Goal: Transaction & Acquisition: Purchase product/service

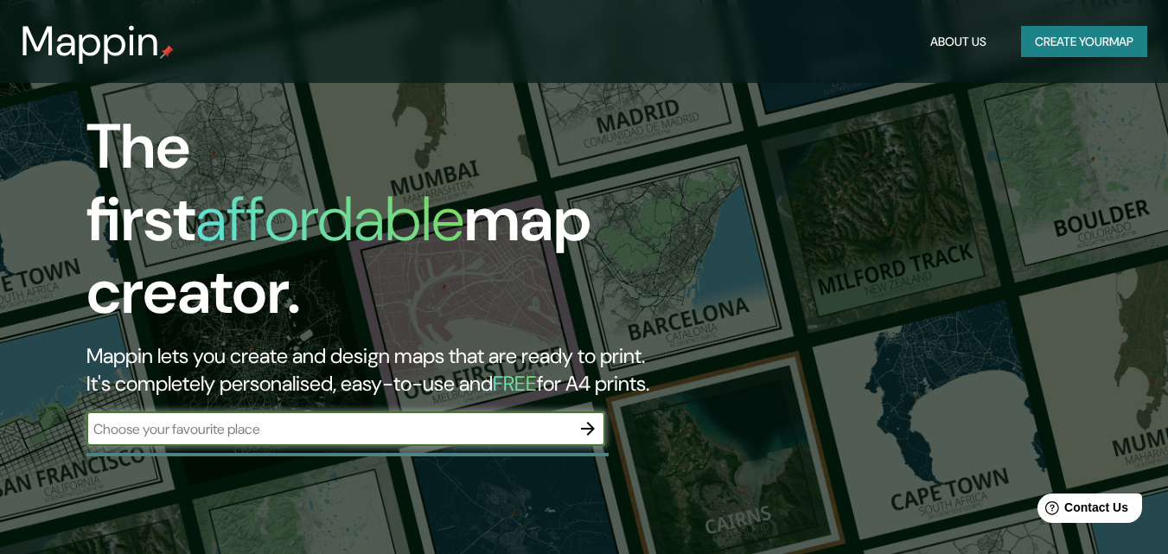
scroll to position [86, 0]
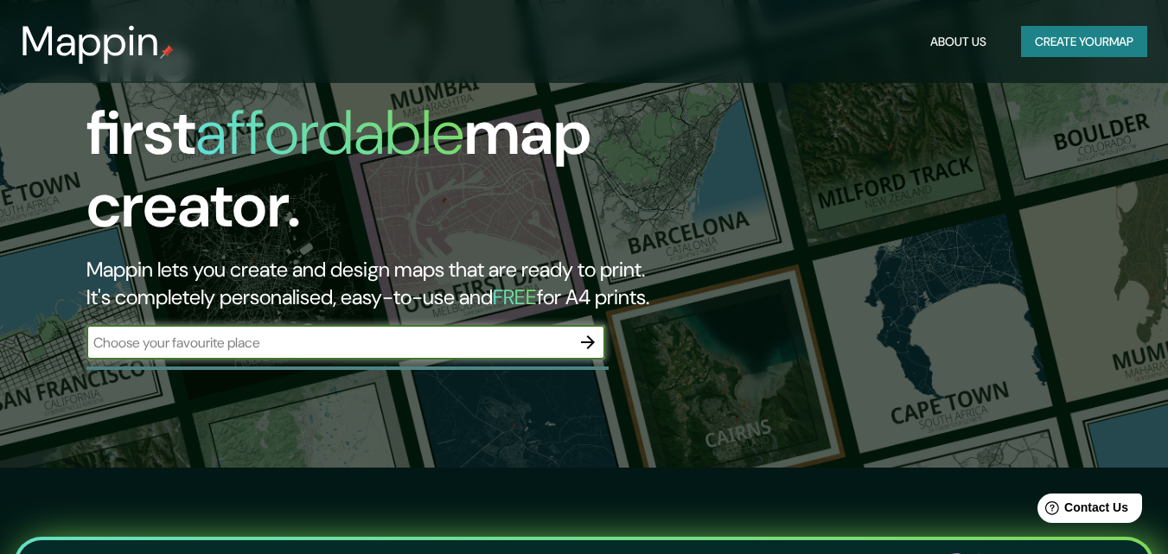
click at [442, 333] on input "text" at bounding box center [328, 343] width 484 height 20
type input "[GEOGRAPHIC_DATA]"
click at [582, 332] on icon "button" at bounding box center [588, 342] width 21 height 21
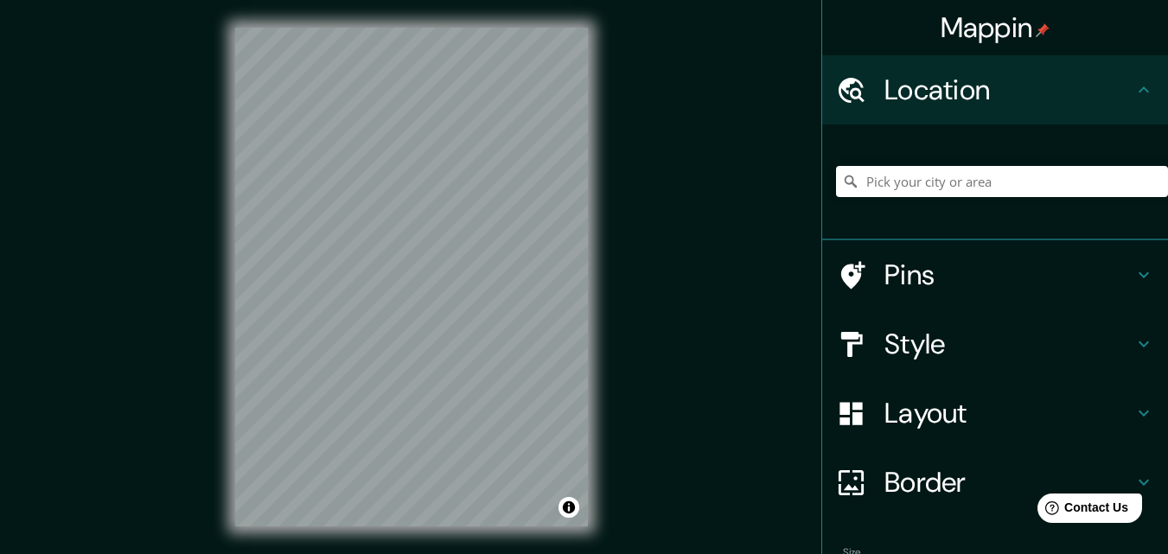
click at [1127, 331] on div "Style" at bounding box center [995, 344] width 346 height 69
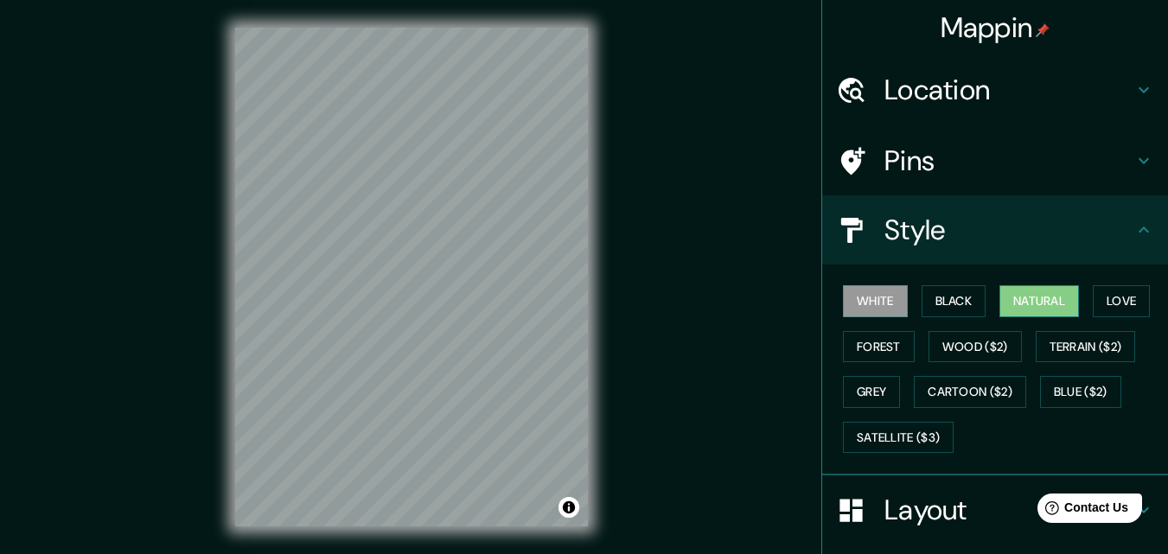
click at [1051, 296] on button "Natural" at bounding box center [1039, 301] width 80 height 32
click at [1102, 298] on button "Love" at bounding box center [1121, 301] width 57 height 32
click at [1050, 309] on button "Natural" at bounding box center [1039, 301] width 80 height 32
click at [915, 443] on button "Satellite ($3)" at bounding box center [898, 438] width 111 height 32
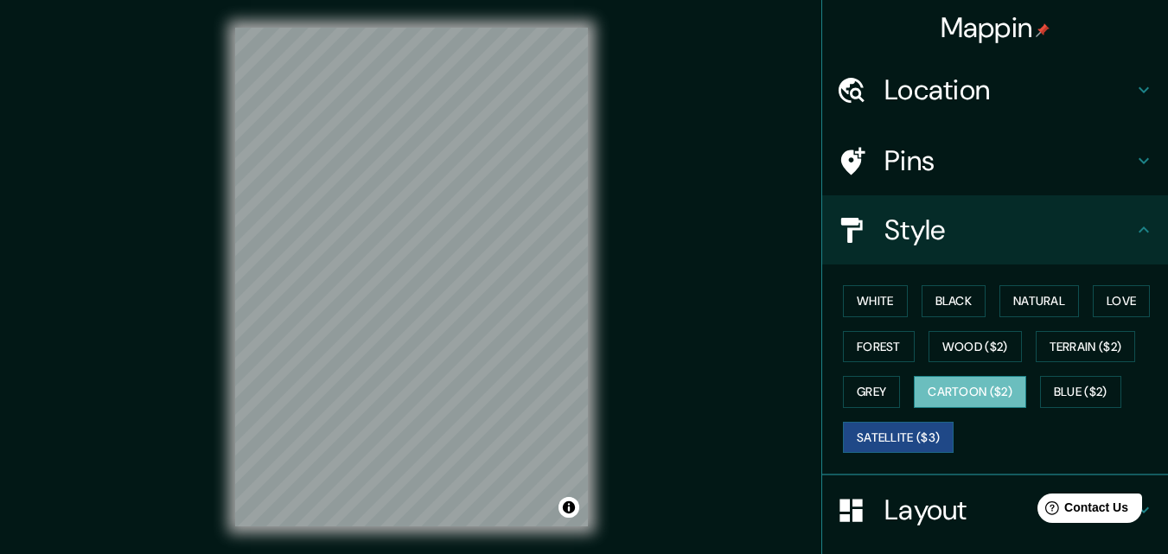
click at [973, 394] on button "Cartoon ($2)" at bounding box center [970, 392] width 112 height 32
click at [897, 437] on button "Satellite ($3)" at bounding box center [898, 438] width 111 height 32
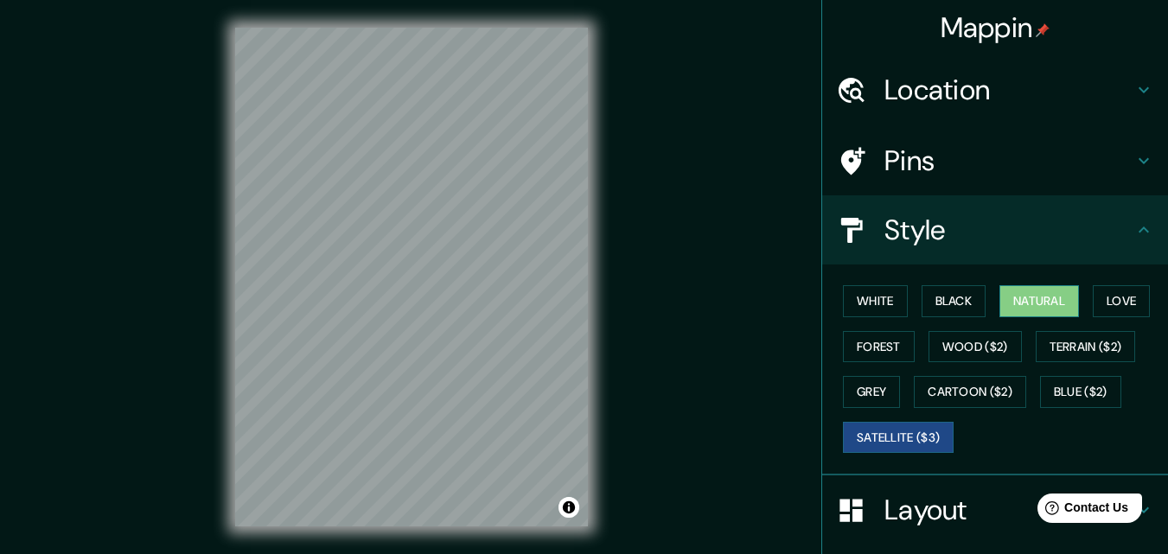
click at [1023, 300] on button "Natural" at bounding box center [1039, 301] width 80 height 32
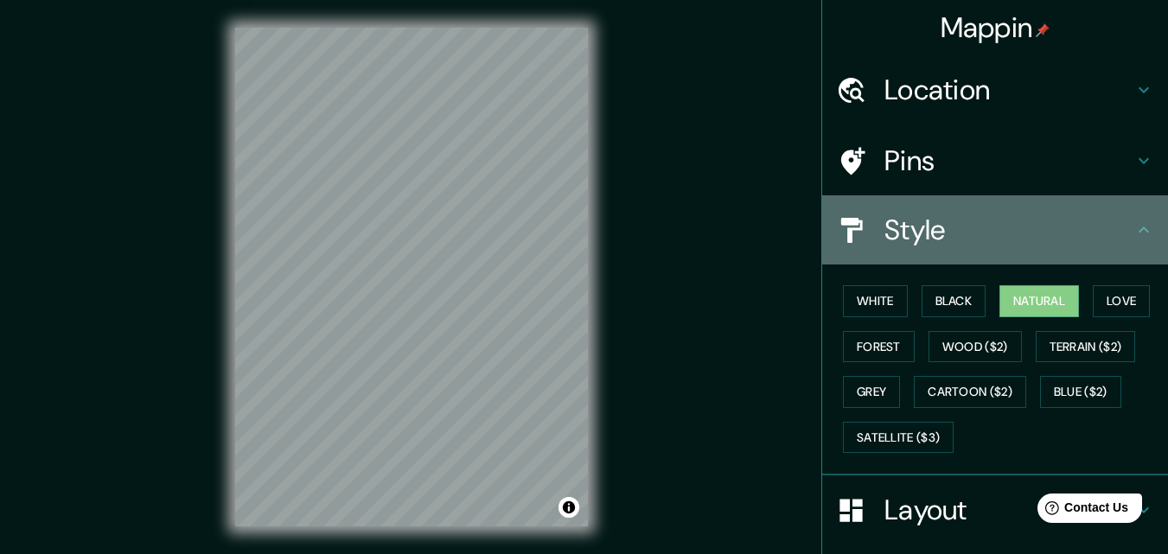
click at [1137, 226] on icon at bounding box center [1144, 230] width 21 height 21
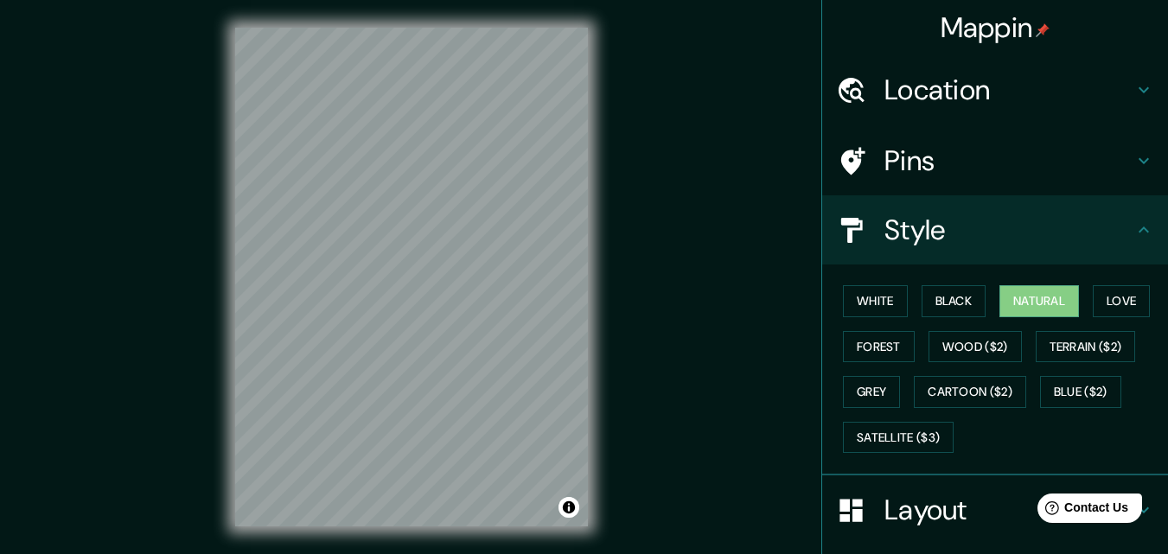
click at [1139, 231] on icon at bounding box center [1144, 230] width 21 height 21
click at [1138, 227] on icon at bounding box center [1144, 230] width 21 height 21
click at [907, 239] on h4 "Style" at bounding box center [1009, 230] width 249 height 35
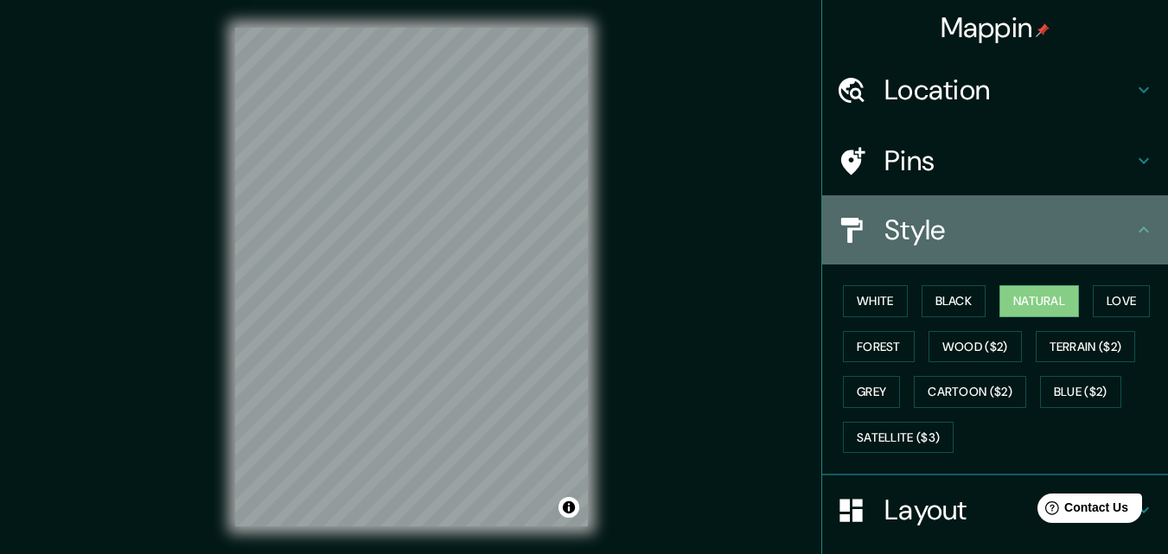
click at [1134, 227] on icon at bounding box center [1144, 230] width 21 height 21
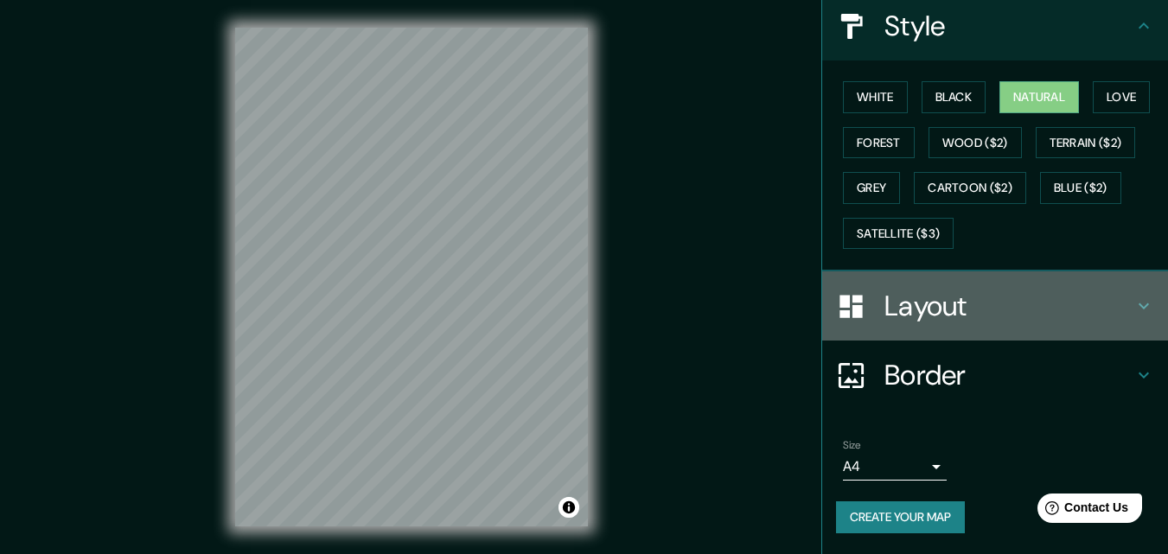
click at [1134, 297] on icon at bounding box center [1144, 306] width 21 height 21
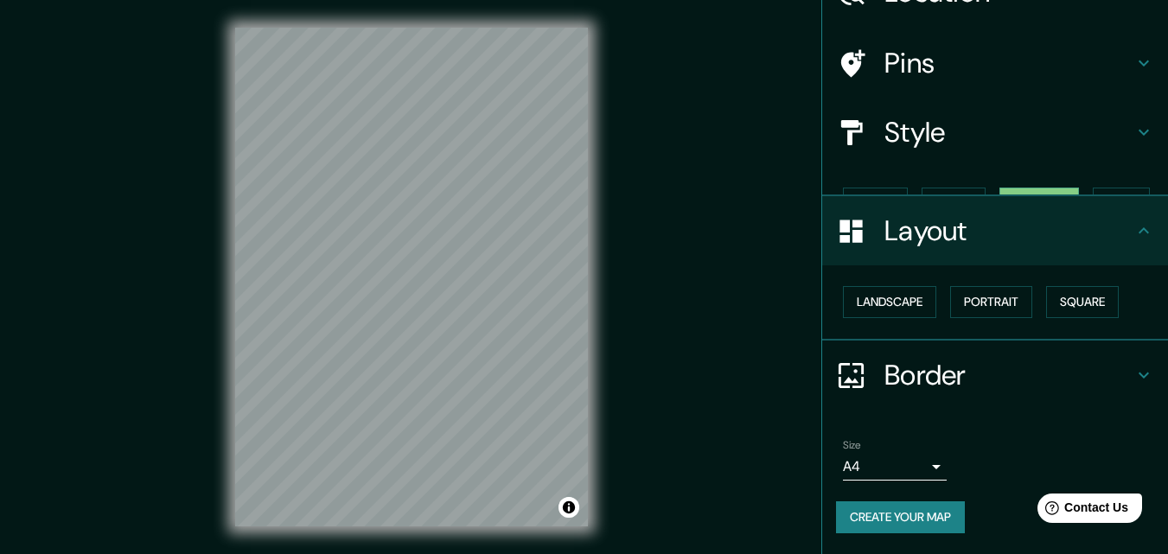
scroll to position [67, 0]
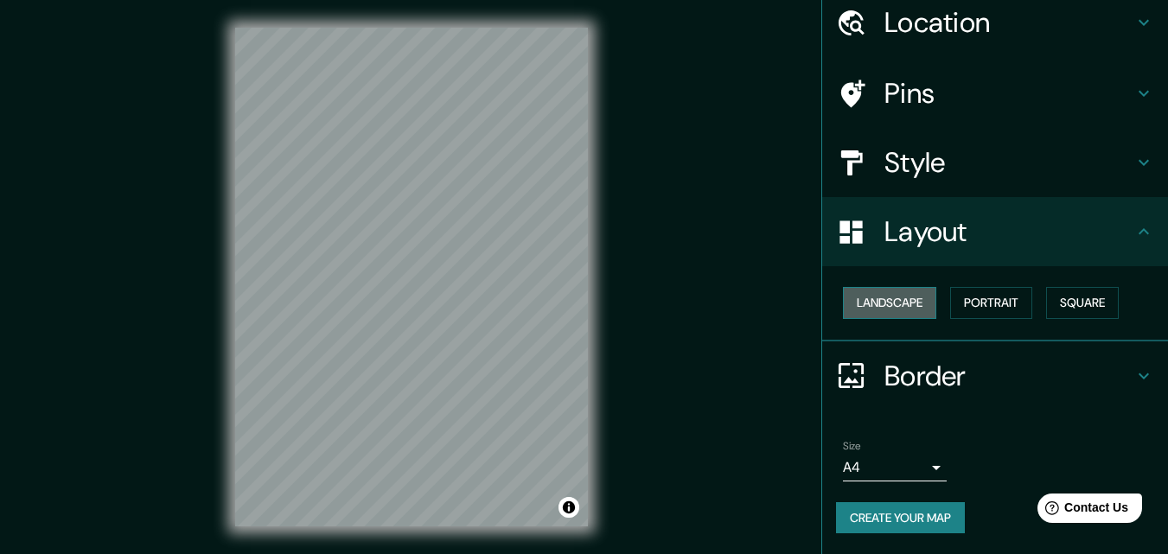
click at [890, 308] on button "Landscape" at bounding box center [889, 303] width 93 height 32
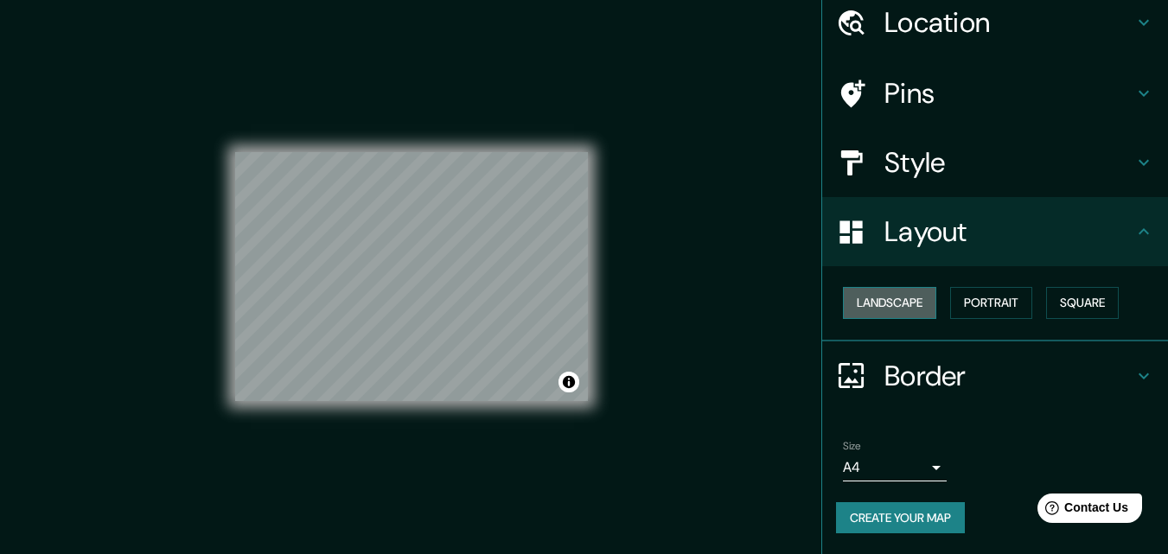
click at [886, 302] on button "Landscape" at bounding box center [889, 303] width 93 height 32
click at [967, 302] on button "Portrait" at bounding box center [991, 303] width 82 height 32
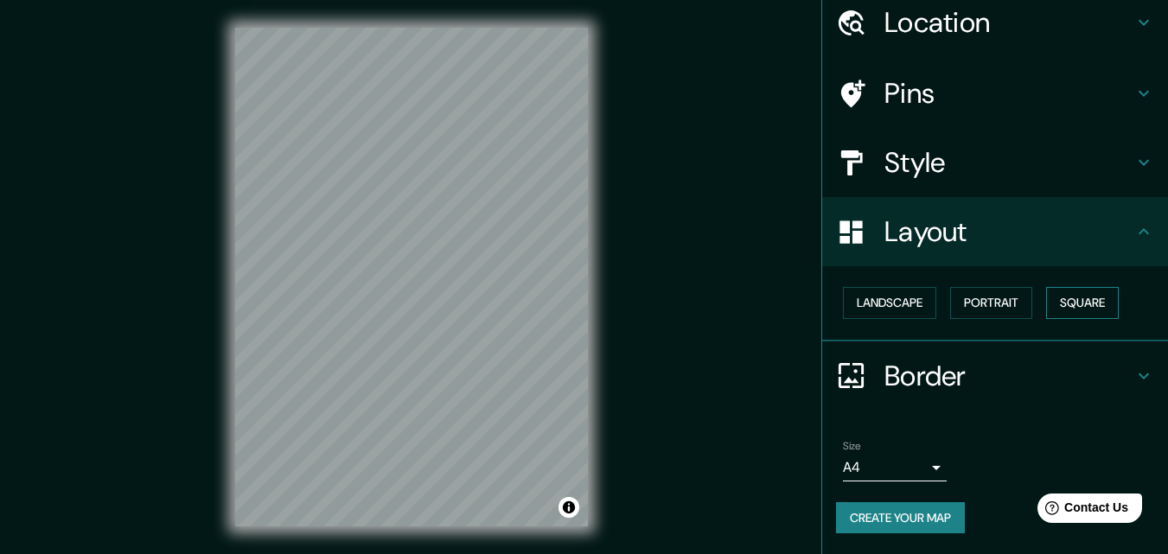
click at [1076, 297] on button "Square" at bounding box center [1082, 303] width 73 height 32
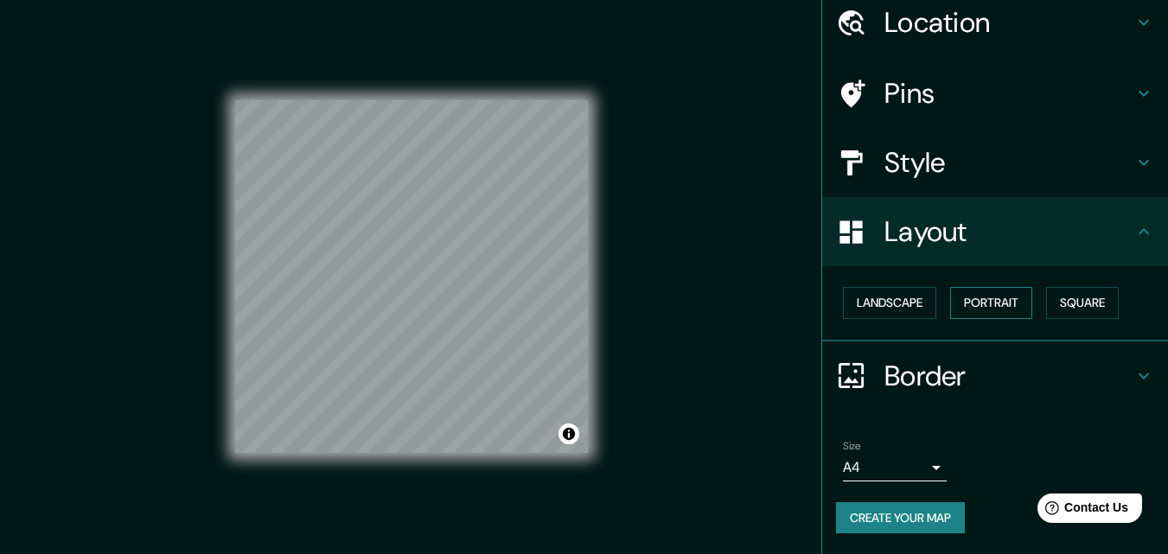
click at [985, 298] on button "Portrait" at bounding box center [991, 303] width 82 height 32
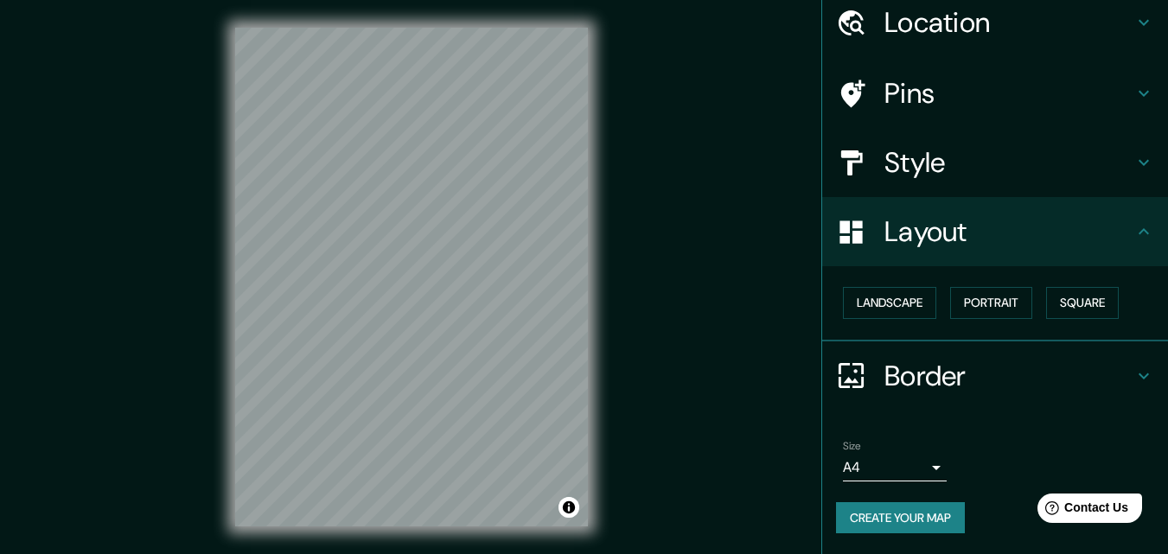
click at [929, 371] on h4 "Border" at bounding box center [1009, 376] width 249 height 35
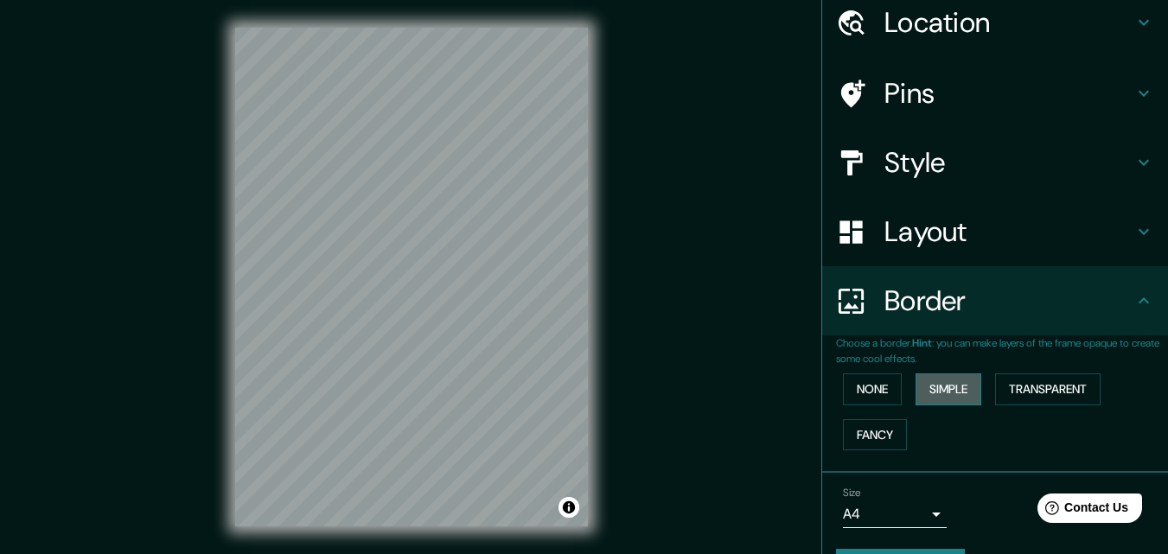
click at [942, 384] on button "Simple" at bounding box center [949, 390] width 66 height 32
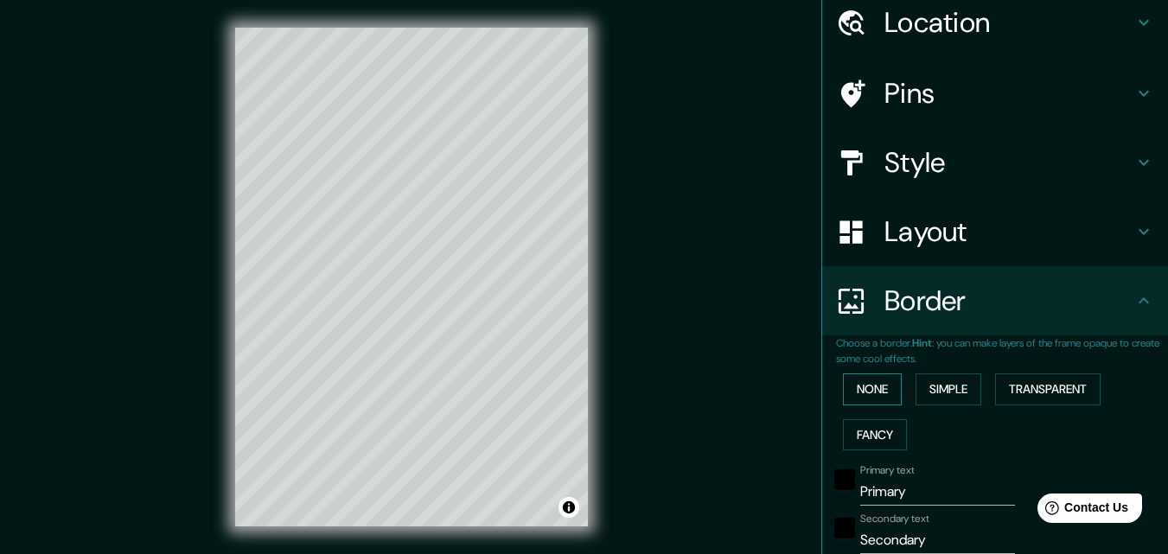
click at [872, 389] on button "None" at bounding box center [872, 390] width 59 height 32
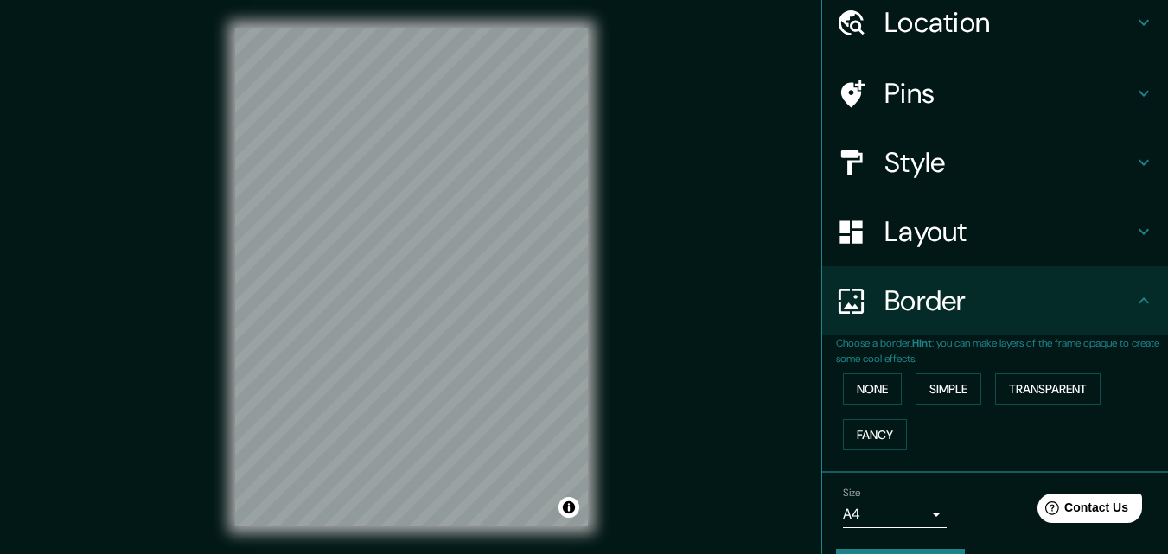
click at [929, 299] on h4 "Border" at bounding box center [1009, 301] width 249 height 35
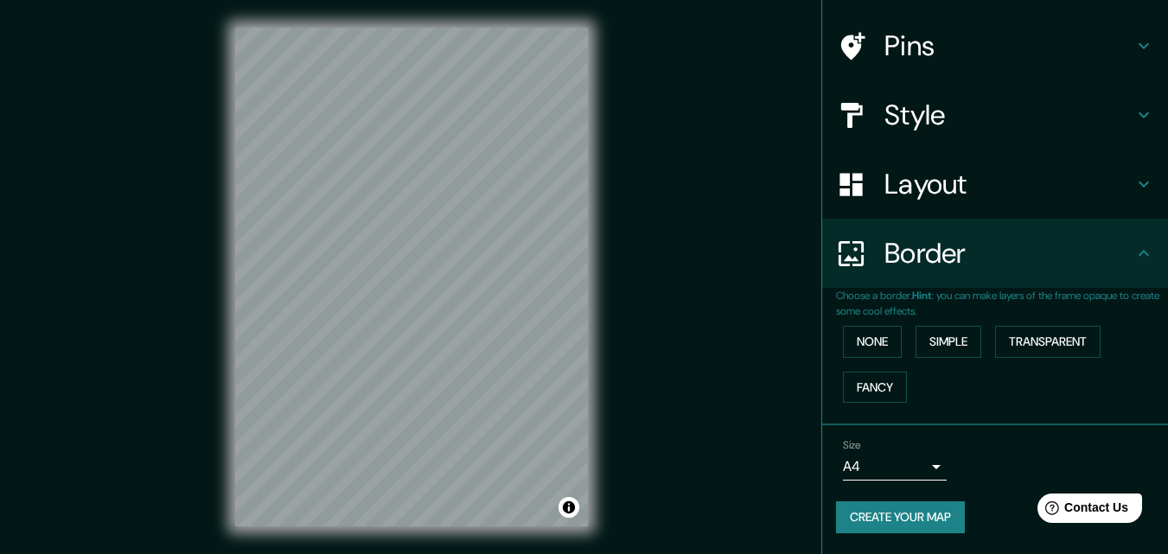
scroll to position [0, 0]
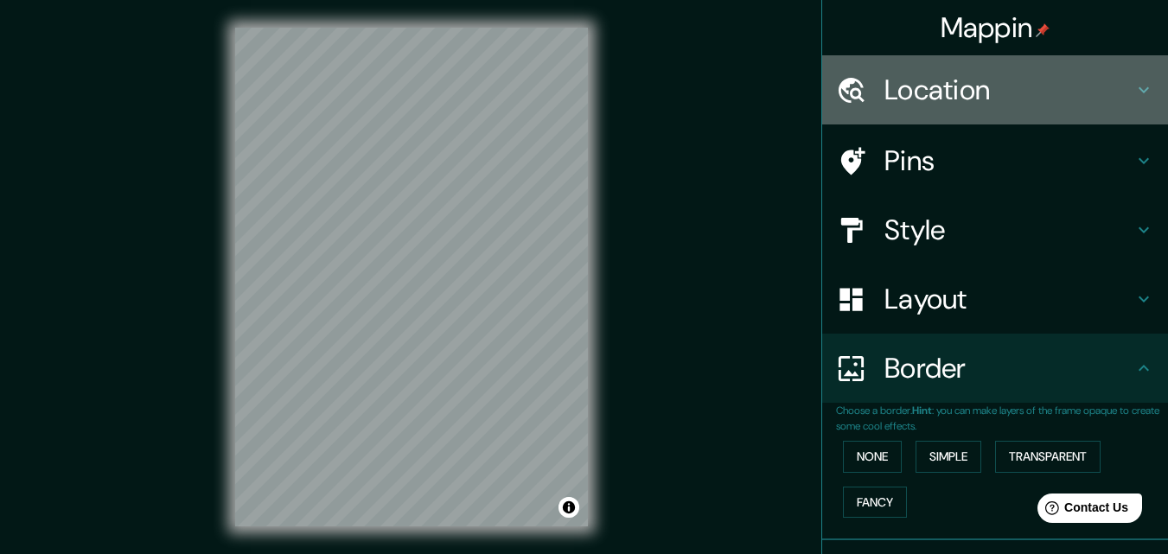
click at [943, 98] on h4 "Location" at bounding box center [1009, 90] width 249 height 35
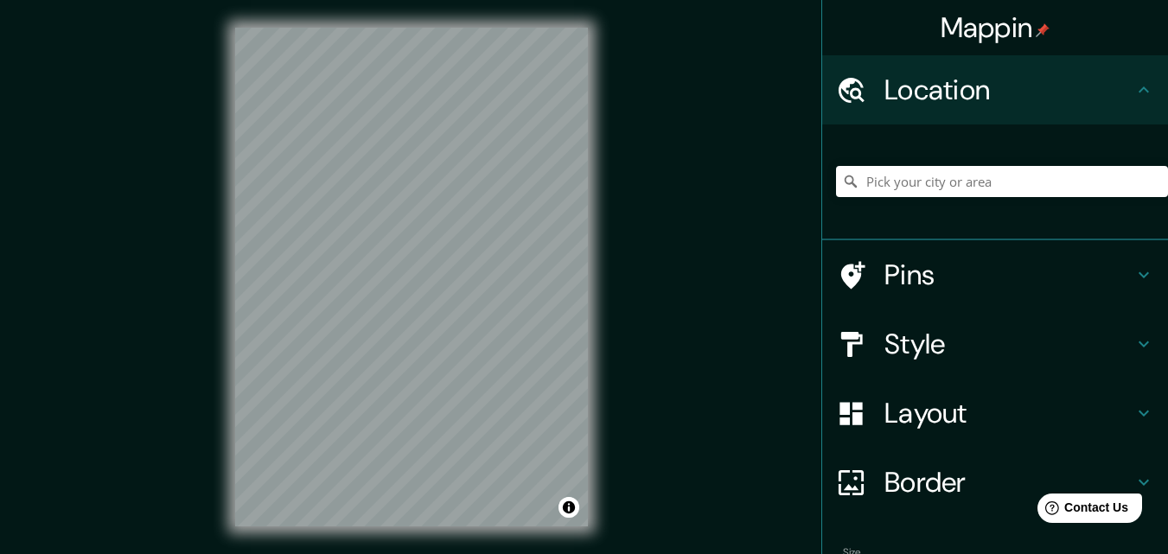
click at [941, 276] on h4 "Pins" at bounding box center [1009, 275] width 249 height 35
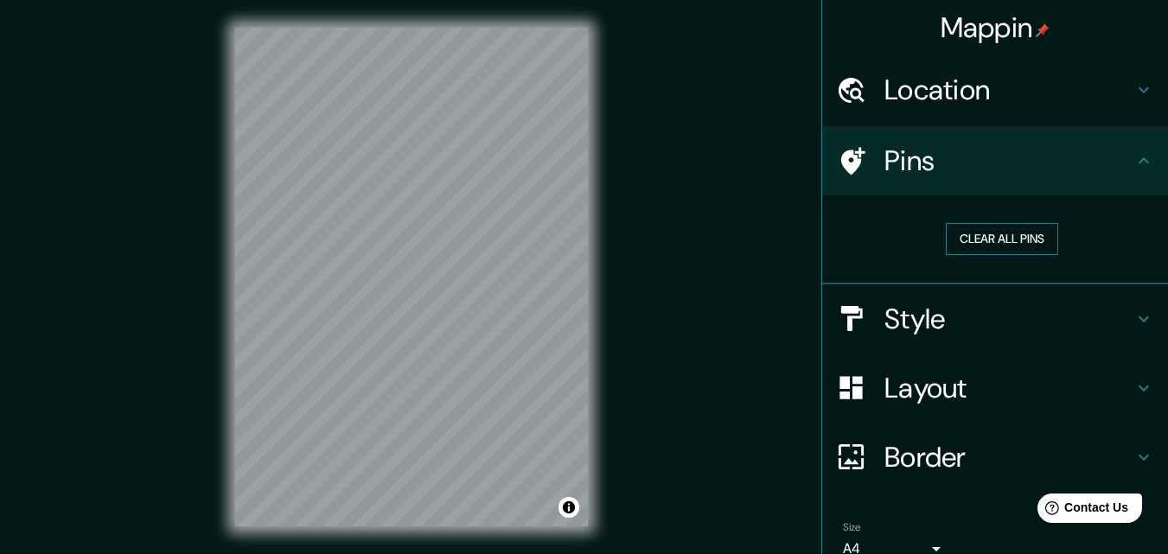
click at [962, 242] on button "Clear all pins" at bounding box center [1002, 239] width 112 height 32
click at [1134, 170] on icon at bounding box center [1144, 160] width 21 height 21
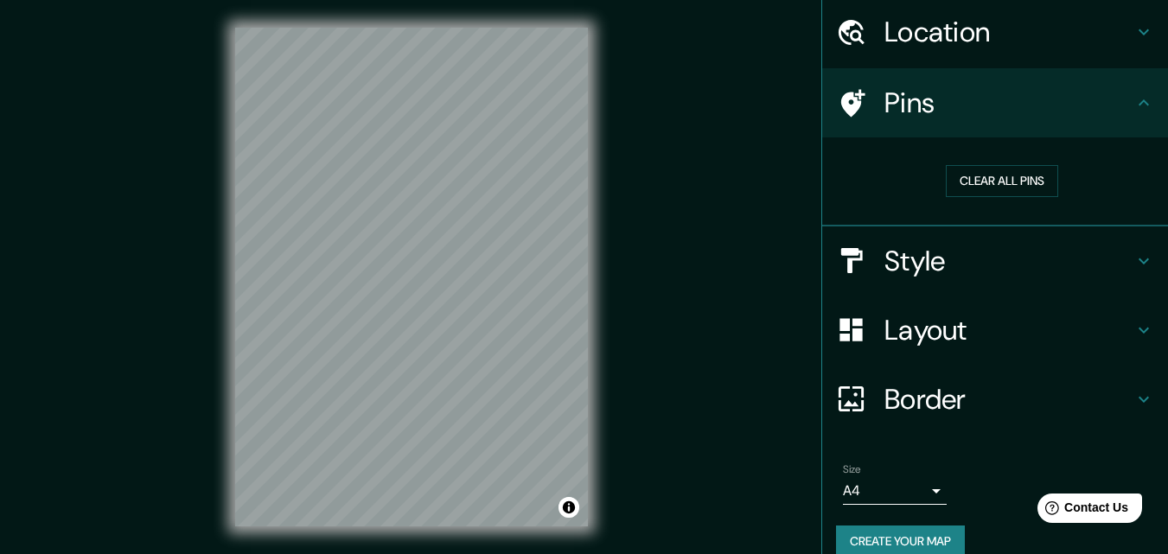
scroll to position [81, 0]
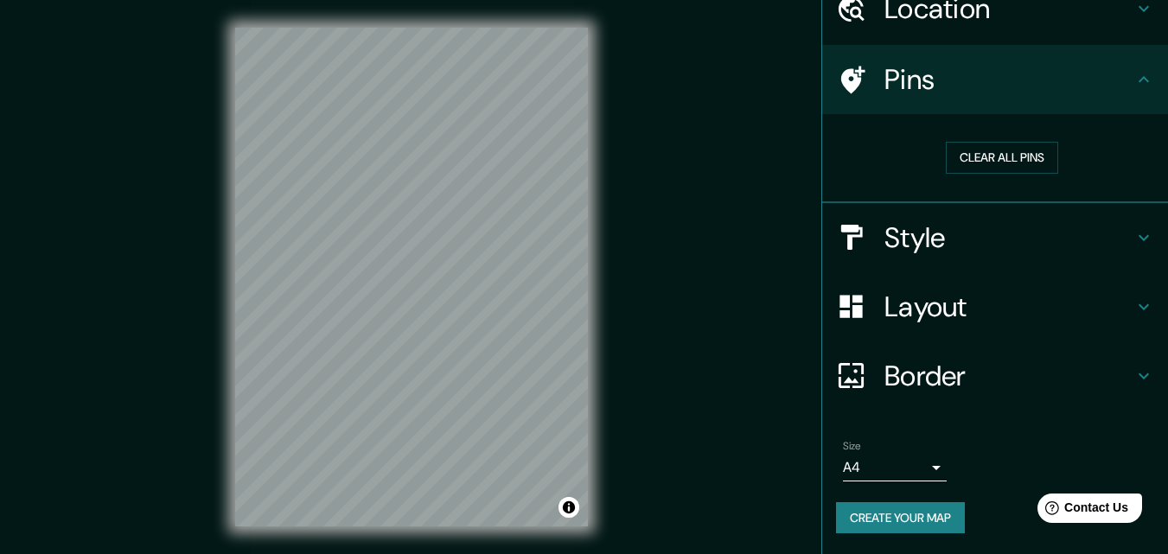
click at [980, 248] on h4 "Style" at bounding box center [1009, 237] width 249 height 35
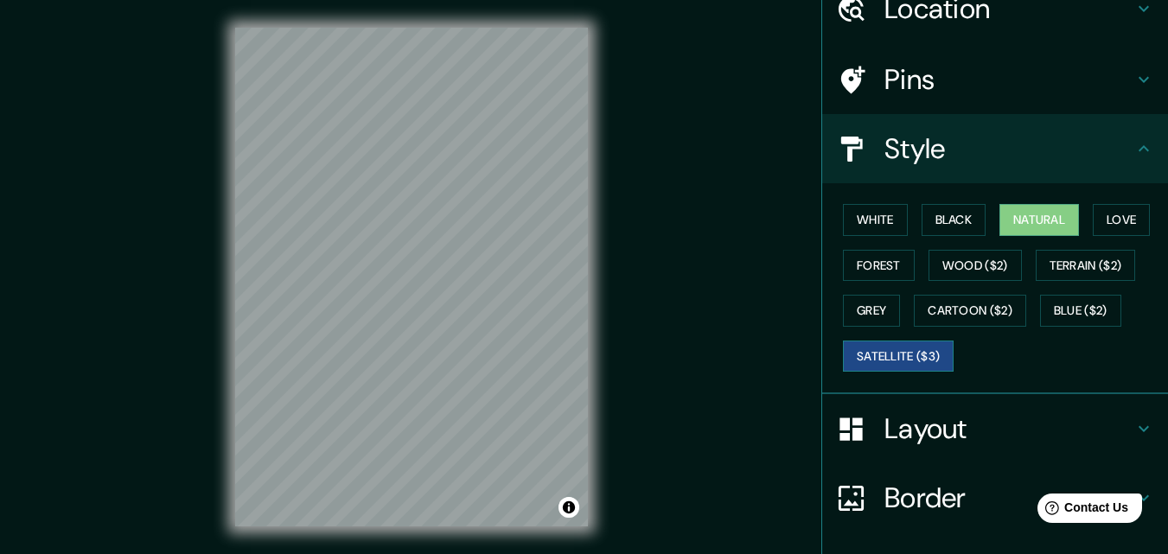
click at [868, 354] on button "Satellite ($3)" at bounding box center [898, 357] width 111 height 32
click at [951, 227] on button "Black" at bounding box center [954, 220] width 65 height 32
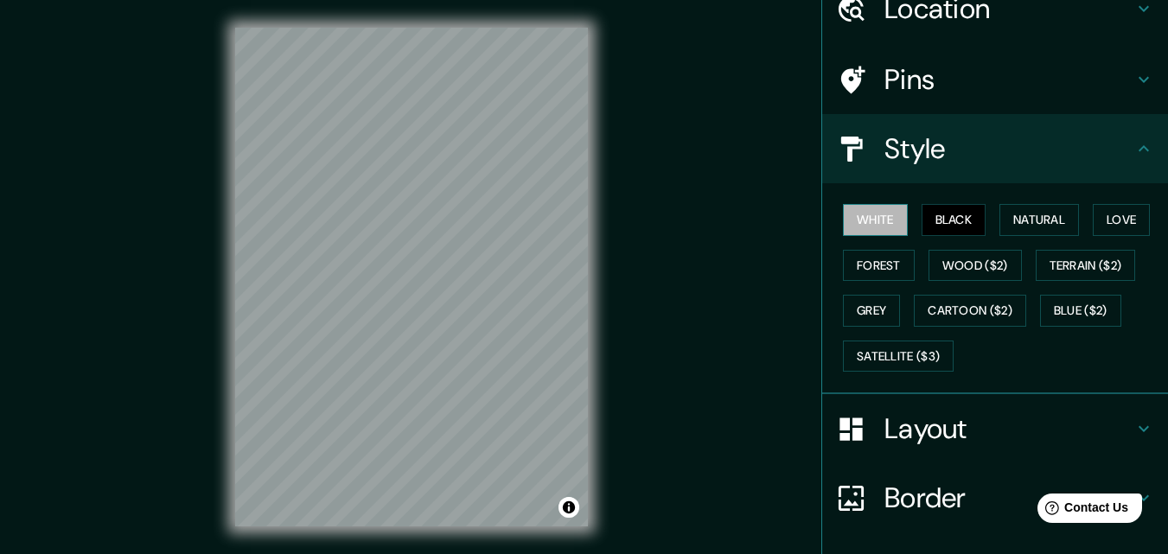
click at [856, 227] on button "White" at bounding box center [875, 220] width 65 height 32
click at [941, 220] on button "Black" at bounding box center [954, 220] width 65 height 32
click at [1024, 219] on button "Natural" at bounding box center [1039, 220] width 80 height 32
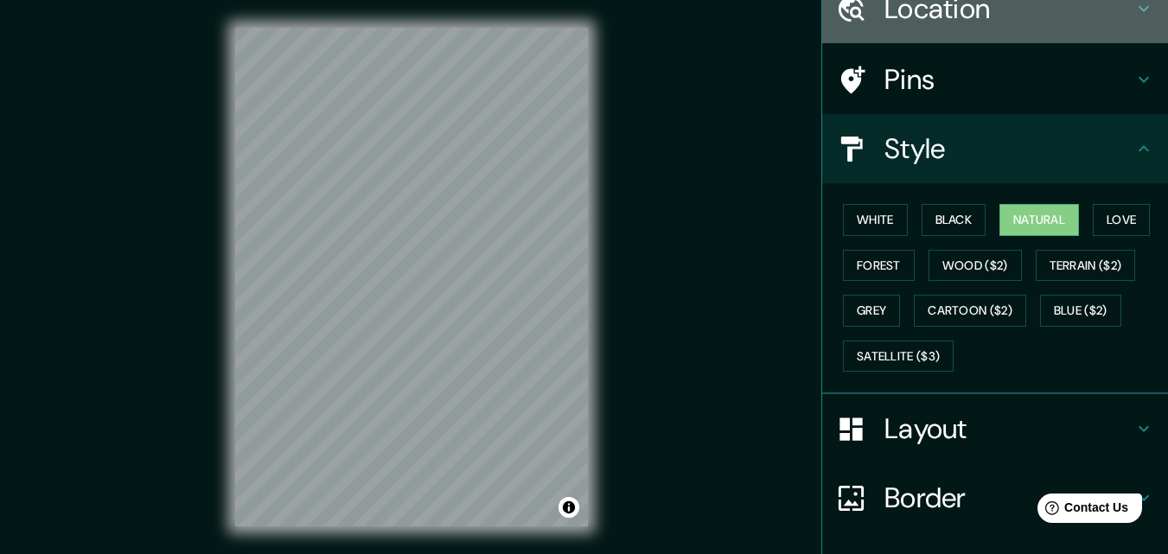
click at [963, 14] on h4 "Location" at bounding box center [1009, 8] width 249 height 35
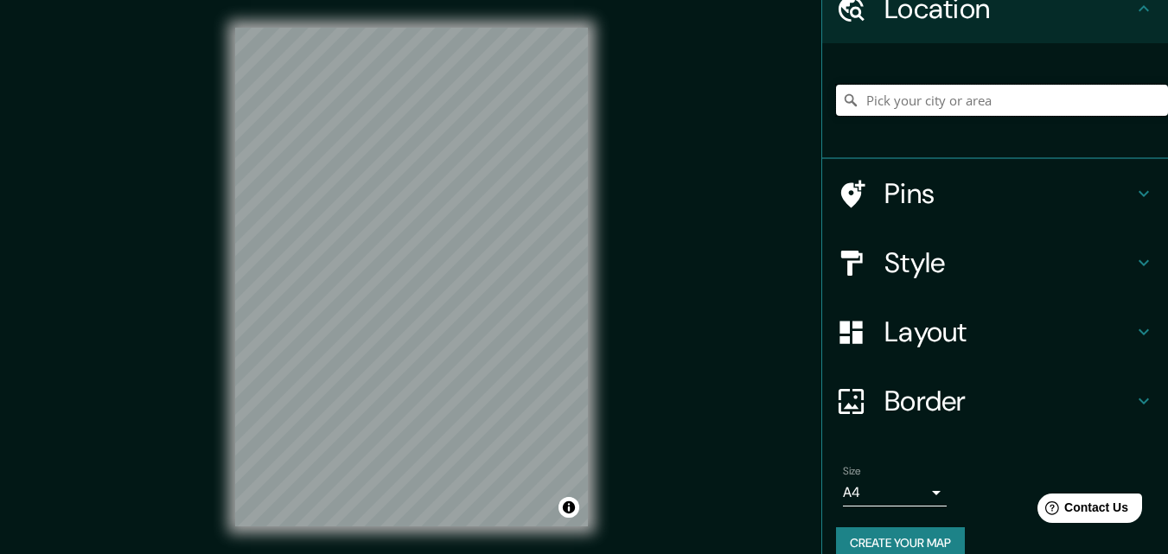
click at [929, 107] on input "Pick your city or area" at bounding box center [1002, 100] width 332 height 31
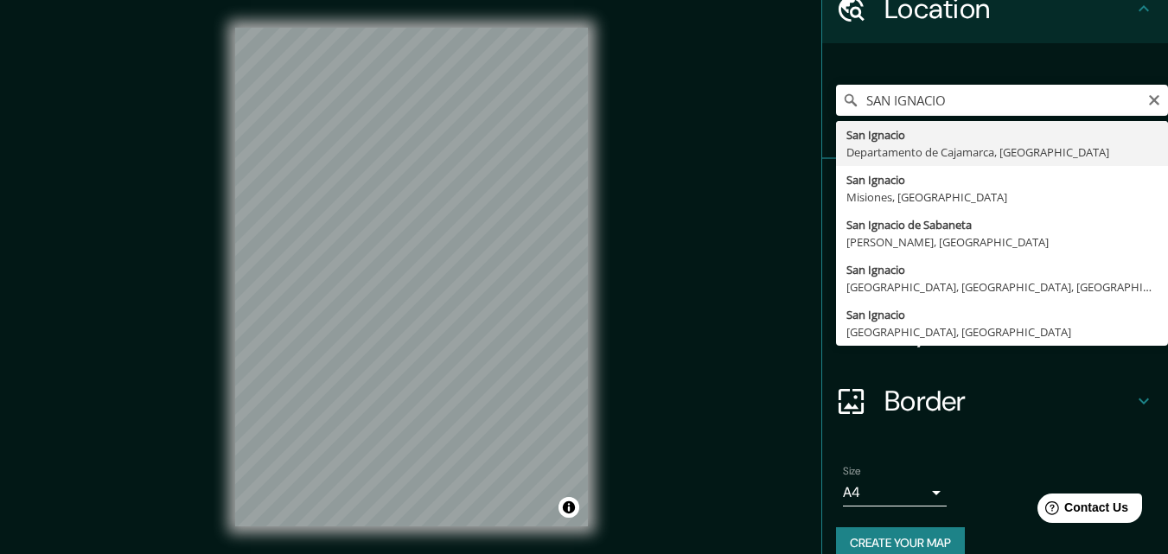
type input "[GEOGRAPHIC_DATA], [GEOGRAPHIC_DATA], [GEOGRAPHIC_DATA]"
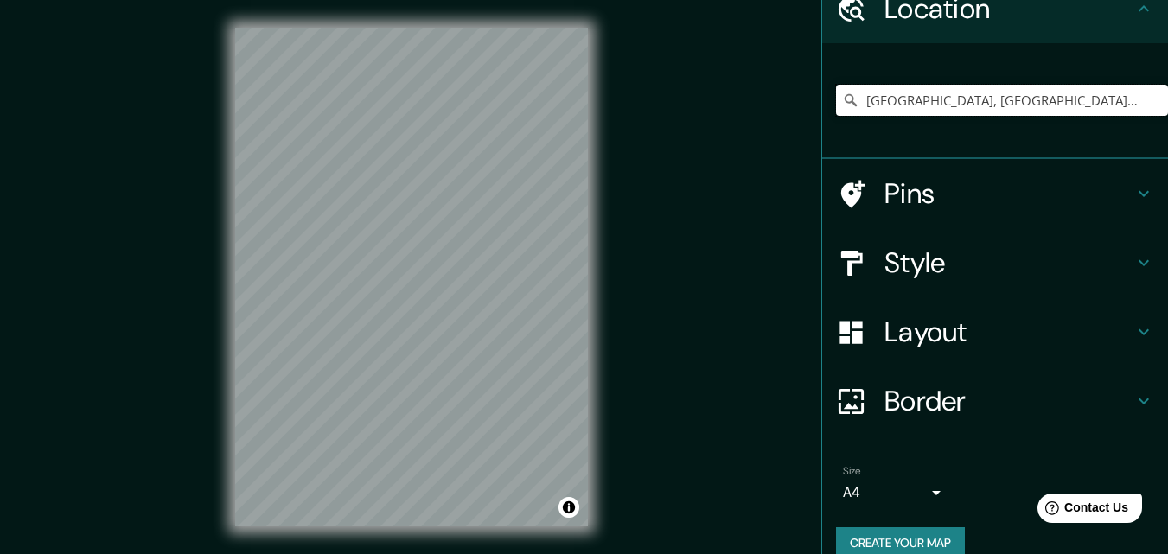
scroll to position [0, 0]
click at [895, 198] on h4 "Pins" at bounding box center [1009, 193] width 249 height 35
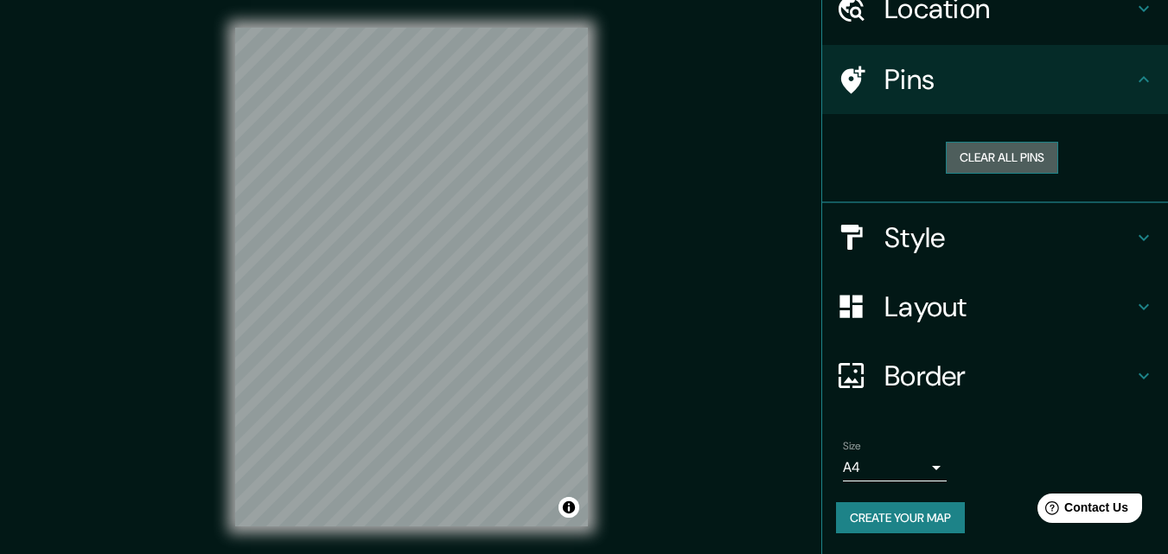
click at [972, 157] on button "Clear all pins" at bounding box center [1002, 158] width 112 height 32
click at [890, 237] on h4 "Style" at bounding box center [1009, 237] width 249 height 35
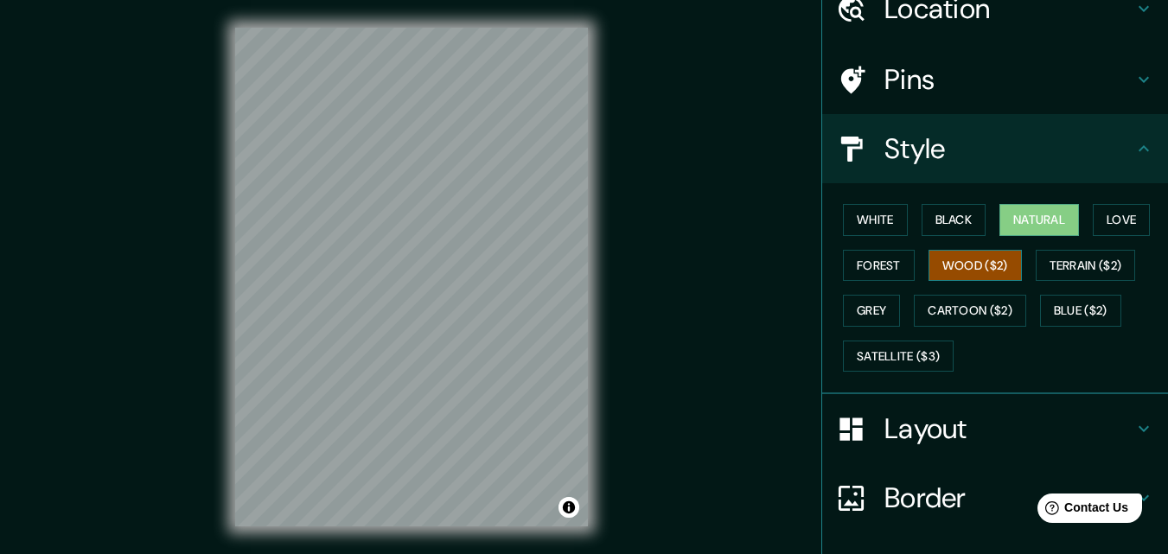
click at [978, 258] on button "Wood ($2)" at bounding box center [975, 266] width 93 height 32
click at [1090, 257] on button "Terrain ($2)" at bounding box center [1086, 266] width 100 height 32
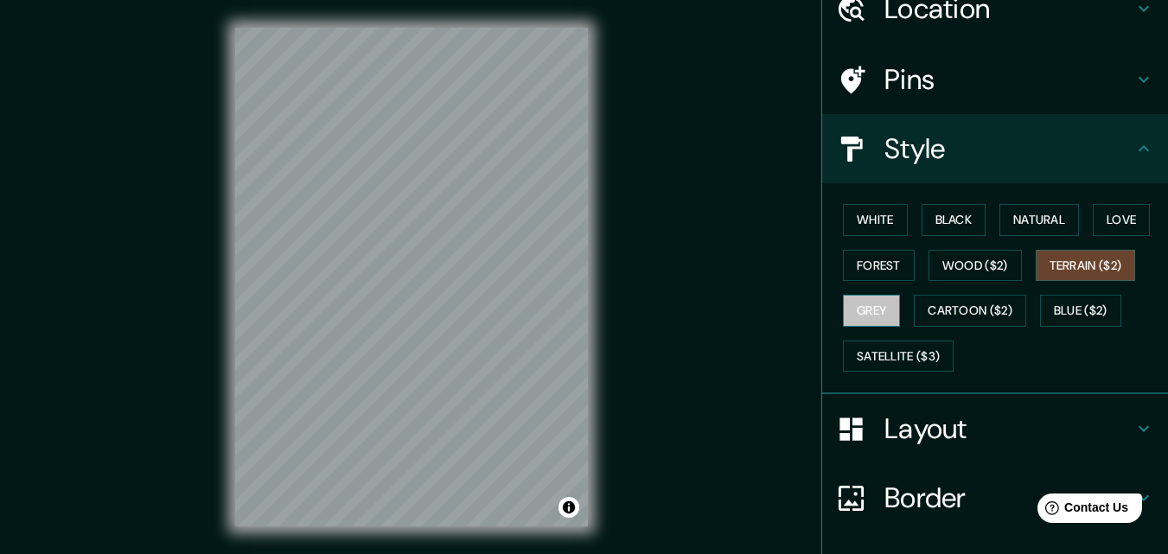
click at [852, 313] on button "Grey" at bounding box center [871, 311] width 57 height 32
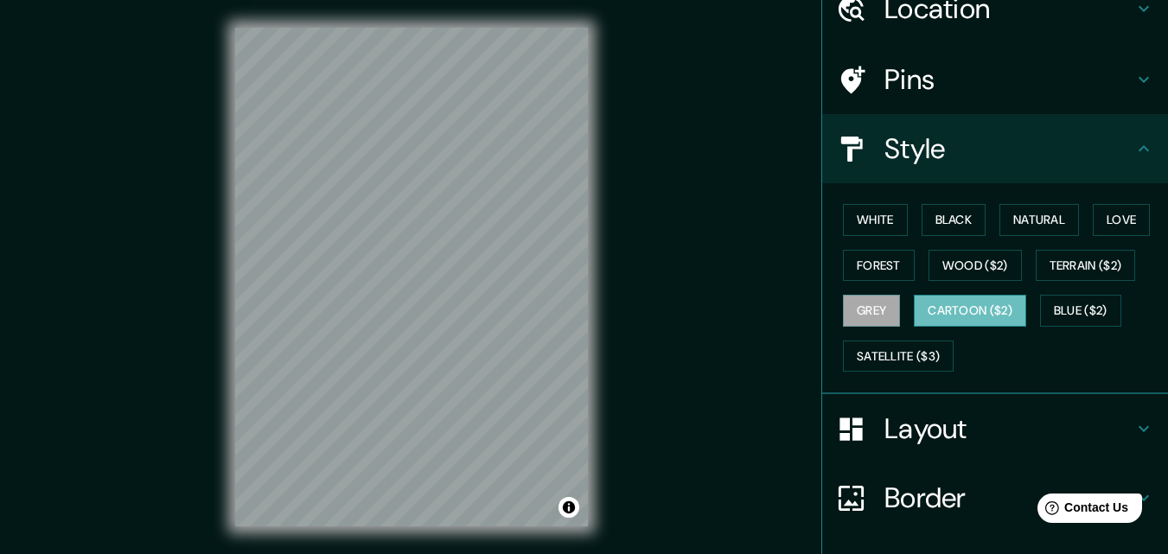
click at [943, 313] on button "Cartoon ($2)" at bounding box center [970, 311] width 112 height 32
click at [1077, 317] on button "Blue ($2)" at bounding box center [1080, 311] width 81 height 32
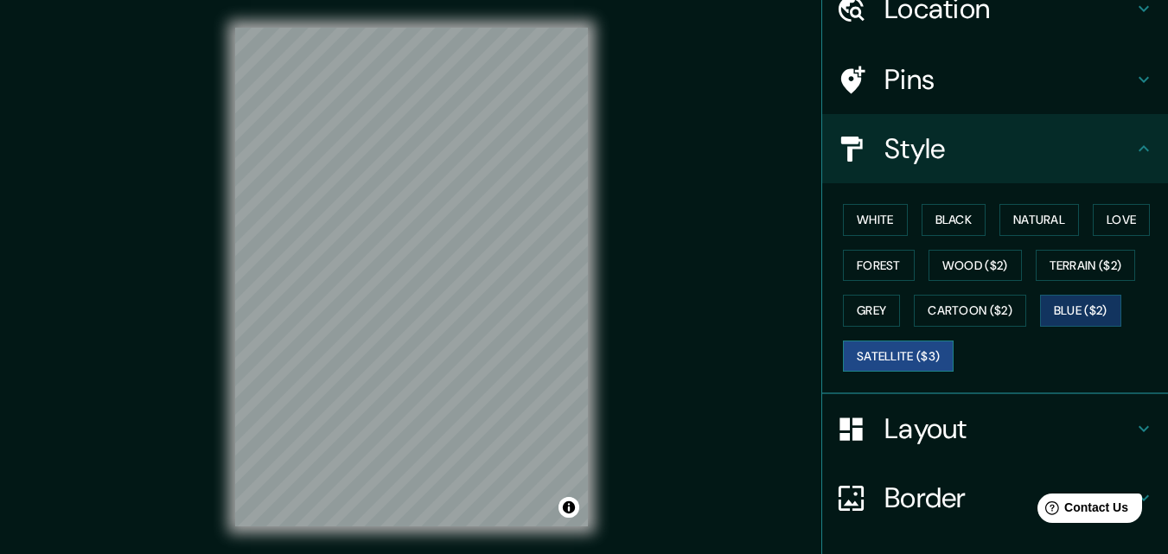
click at [892, 361] on button "Satellite ($3)" at bounding box center [898, 357] width 111 height 32
click at [626, 271] on div "Mappin Location [GEOGRAPHIC_DATA], [GEOGRAPHIC_DATA], [GEOGRAPHIC_DATA] Pins St…" at bounding box center [584, 291] width 1168 height 582
click at [872, 215] on button "White" at bounding box center [875, 220] width 65 height 32
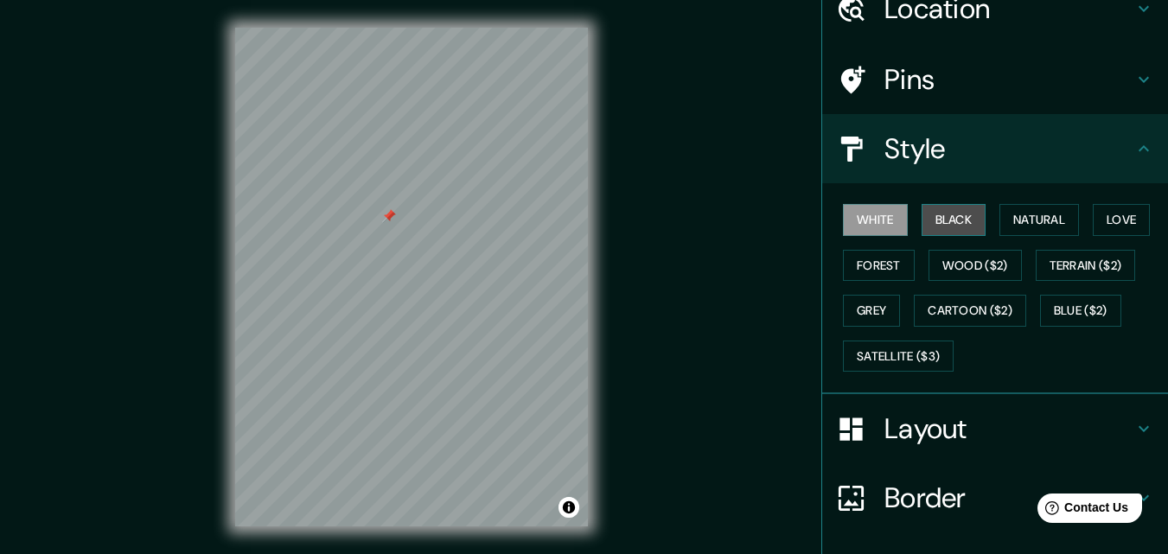
click at [932, 214] on button "Black" at bounding box center [954, 220] width 65 height 32
click at [889, 219] on button "White" at bounding box center [875, 220] width 65 height 32
drag, startPoint x: 342, startPoint y: 298, endPoint x: 393, endPoint y: 303, distance: 50.4
click at [393, 303] on div at bounding box center [396, 300] width 14 height 14
